Goal: Task Accomplishment & Management: Manage account settings

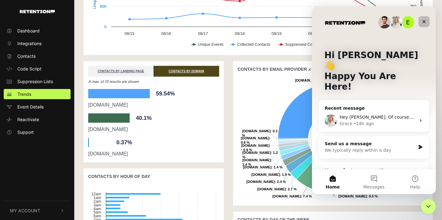
click at [427, 21] on div "Close" at bounding box center [424, 21] width 11 height 11
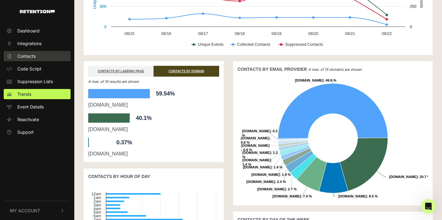
click at [39, 59] on link "Contacts" at bounding box center [37, 56] width 67 height 10
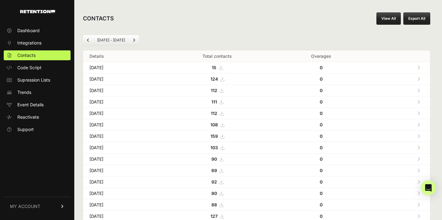
click at [418, 79] on icon at bounding box center [418, 79] width 3 height 4
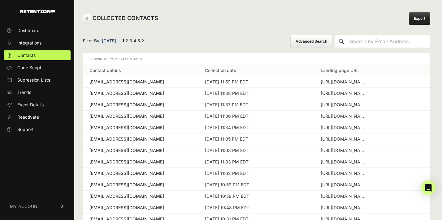
click at [89, 19] on link at bounding box center [87, 18] width 8 height 9
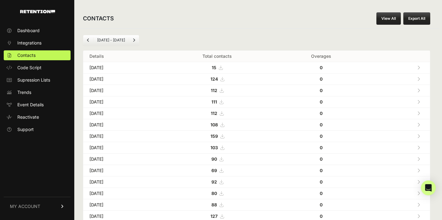
click at [420, 67] on icon at bounding box center [418, 68] width 3 height 4
